Goal: Task Accomplishment & Management: Manage account settings

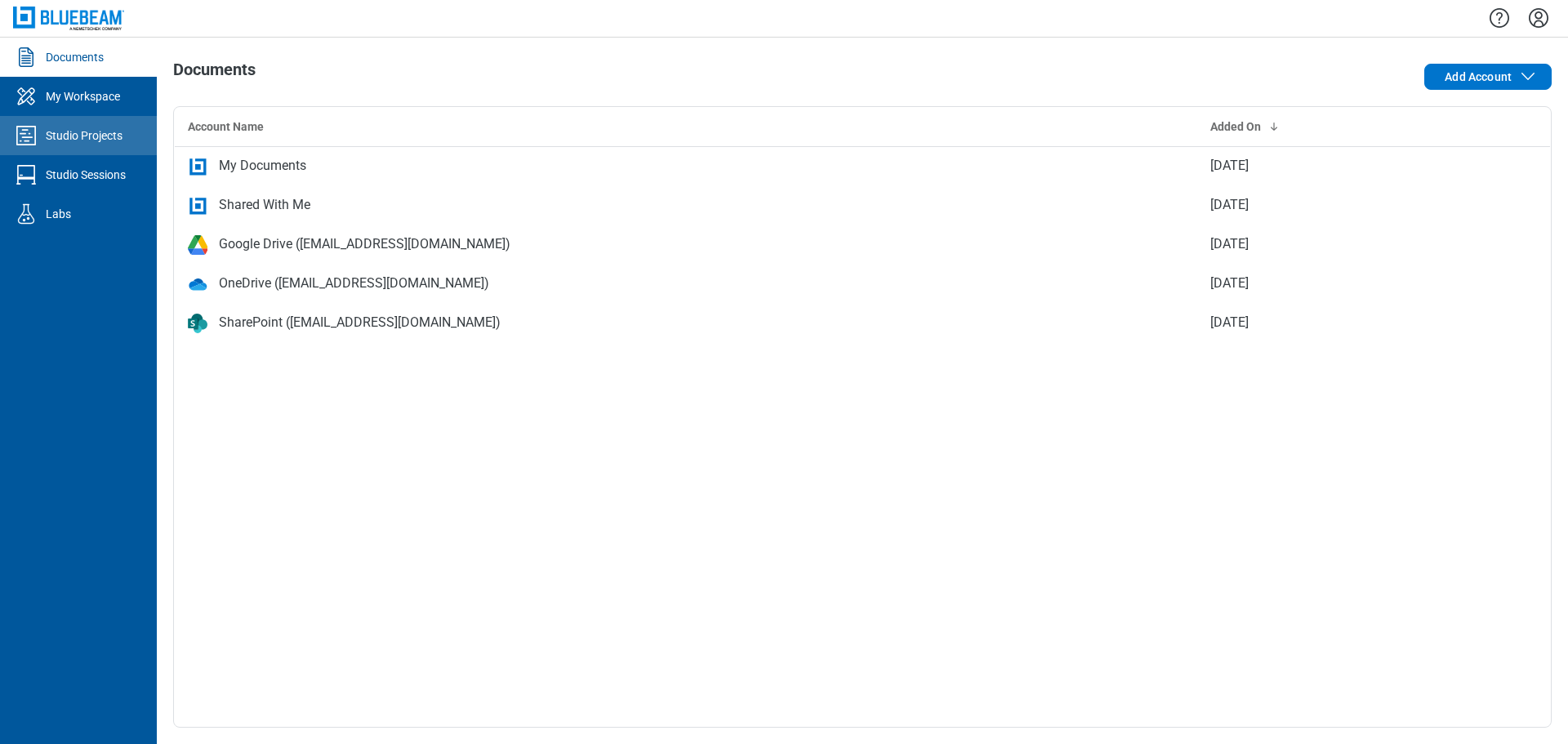
click at [86, 133] on div "Studio Projects" at bounding box center [84, 136] width 77 height 17
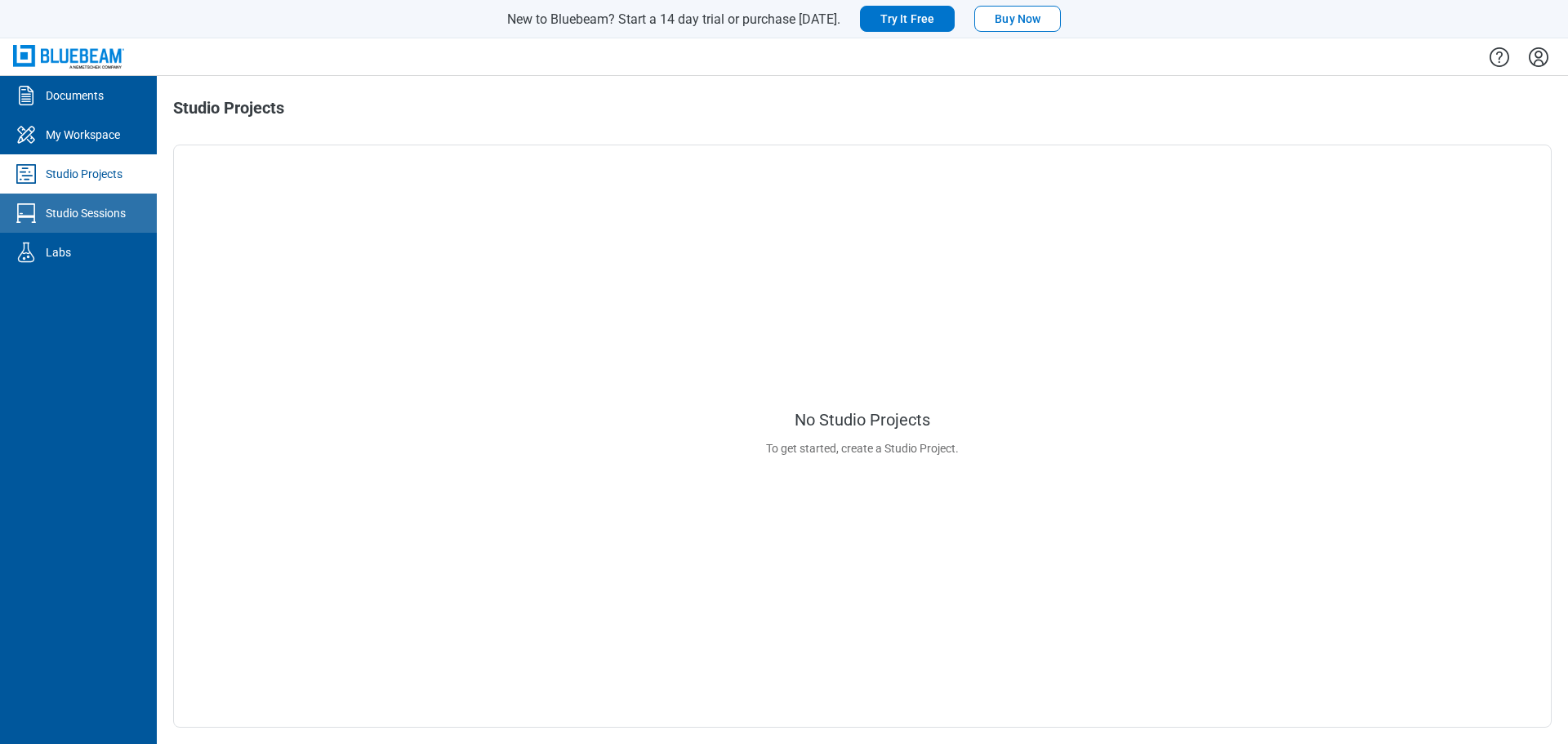
click at [74, 218] on div "Studio Sessions" at bounding box center [86, 213] width 80 height 17
click at [1536, 64] on icon "Settings" at bounding box center [1539, 57] width 26 height 26
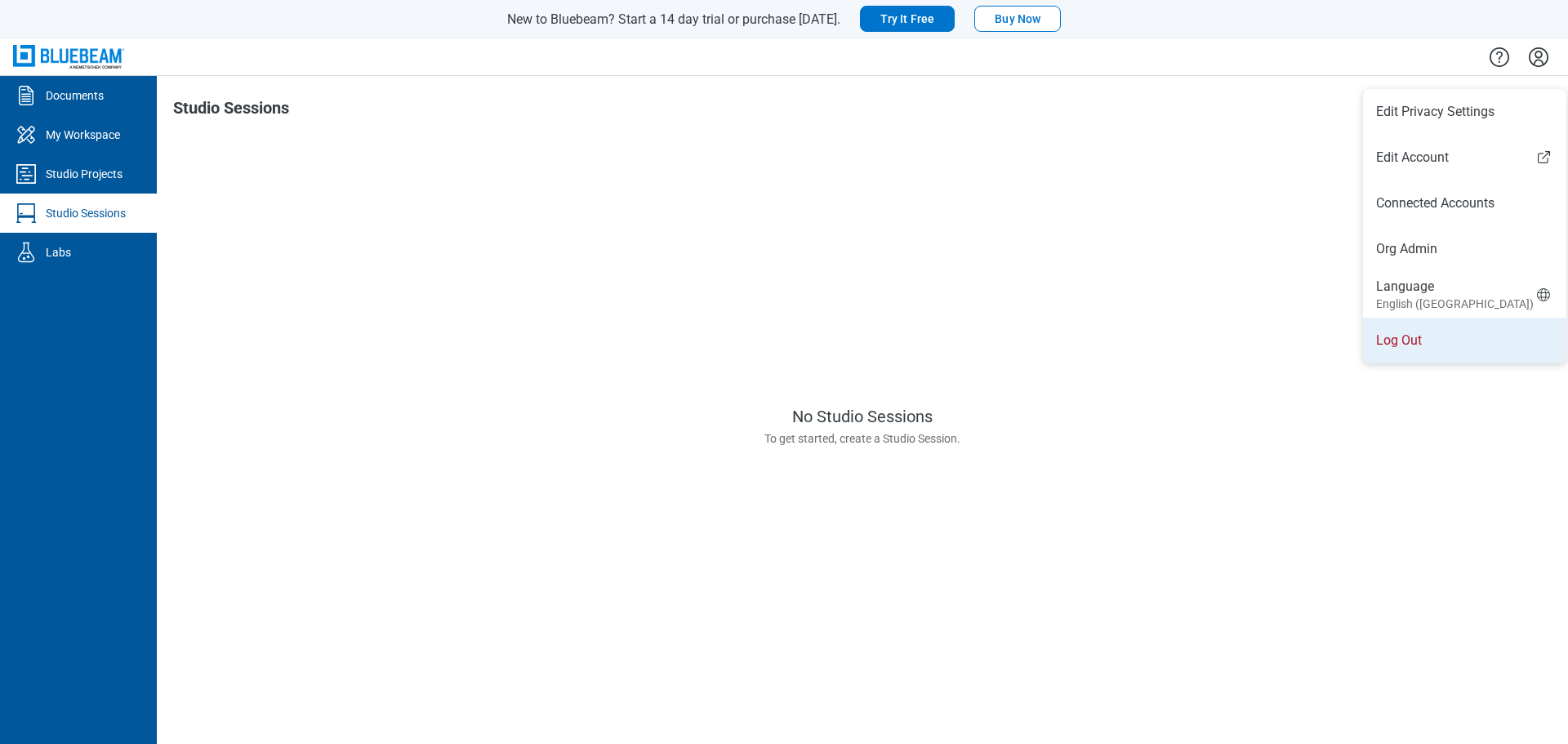
click at [1398, 339] on li "Log Out" at bounding box center [1465, 341] width 204 height 46
